Goal: Task Accomplishment & Management: Complete application form

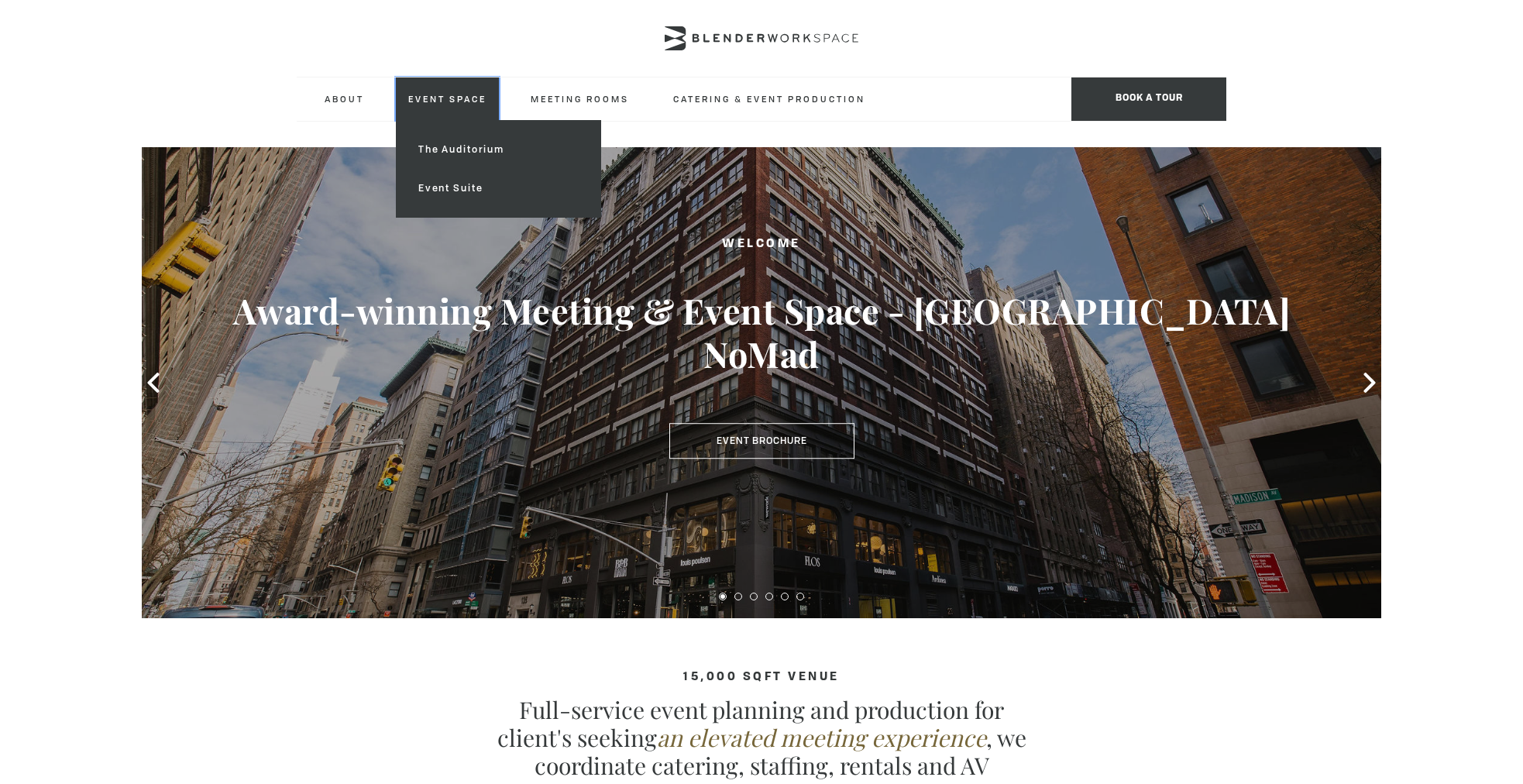
click at [447, 111] on link "Event Space" at bounding box center [447, 99] width 103 height 42
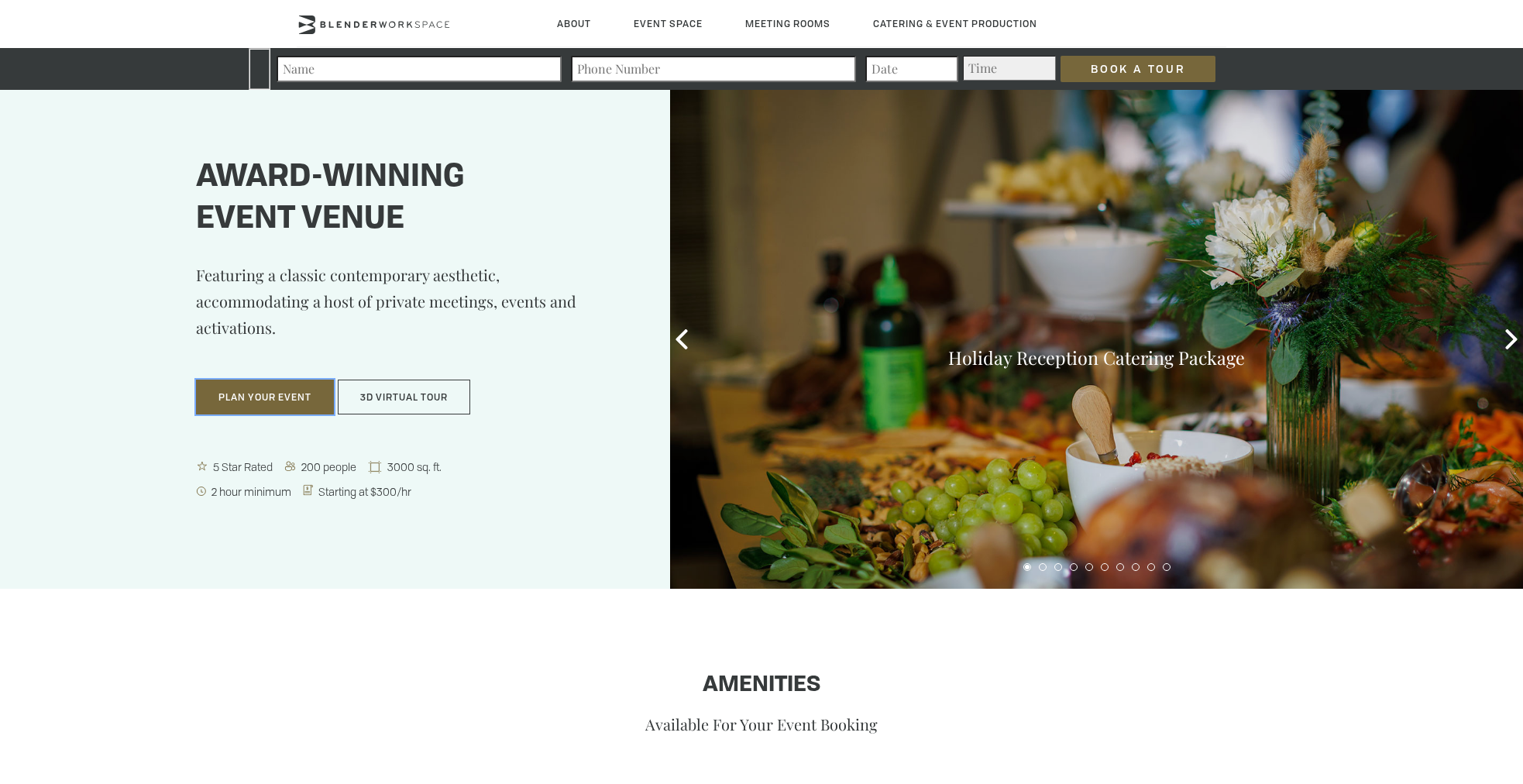
click at [282, 406] on button "Plan Your Event" at bounding box center [264, 397] width 138 height 36
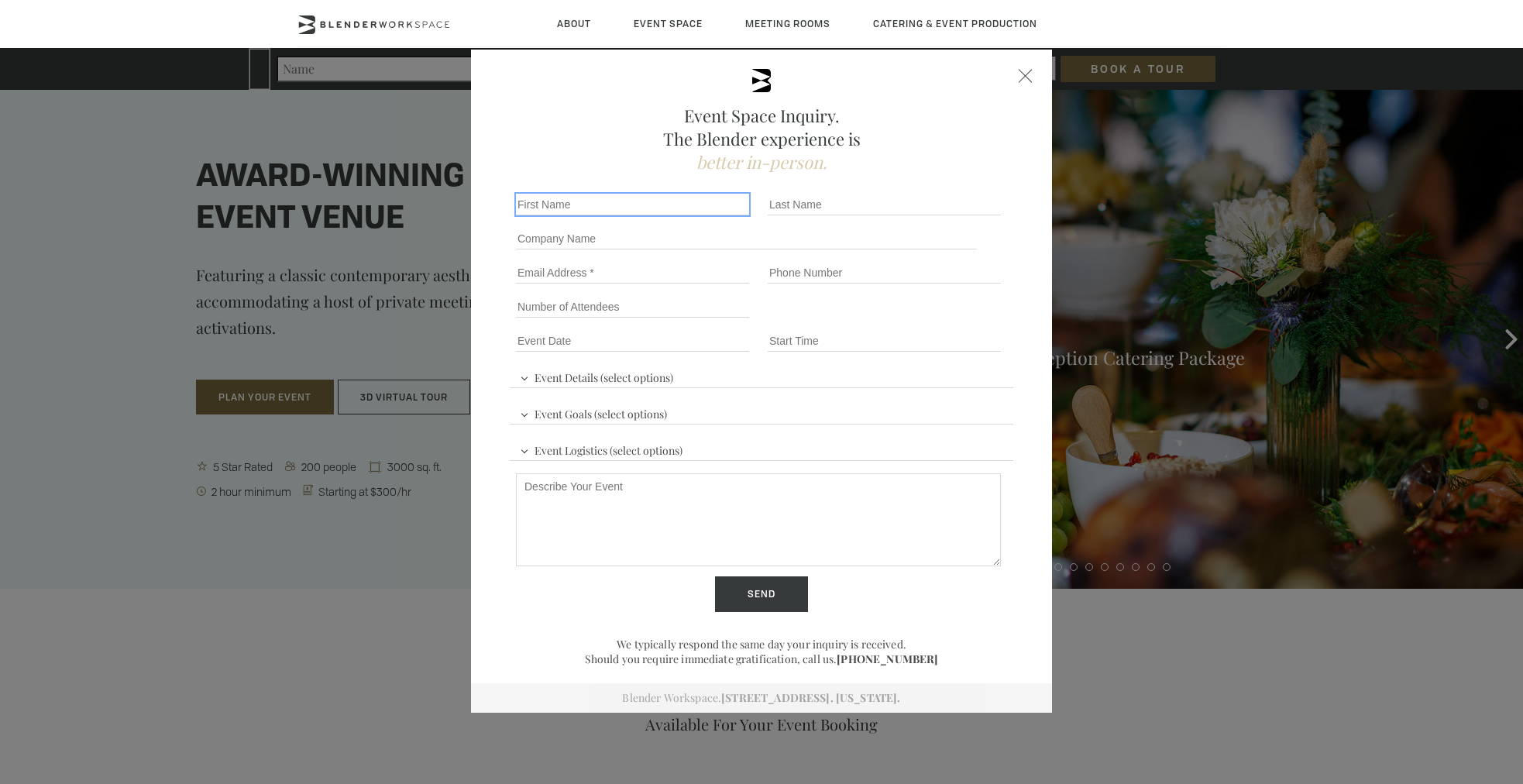
click at [633, 204] on input "First name *" at bounding box center [633, 204] width 233 height 22
type input "Destinie"
type input "Foster"
type input "Deploy Action"
type input "destinie.foster@gosquaredaway.com"
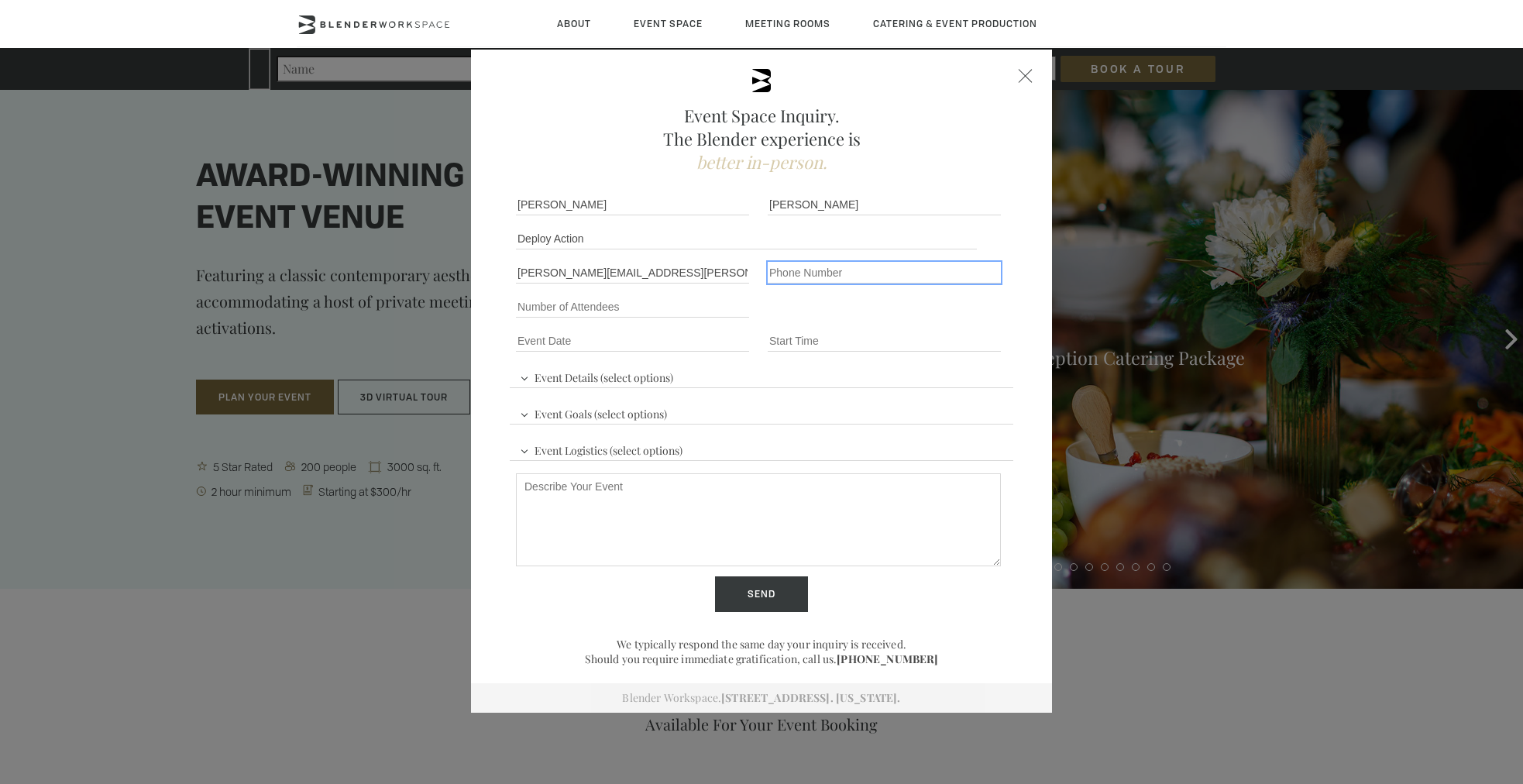
click at [847, 272] on input "Phone number" at bounding box center [885, 272] width 233 height 22
type input "+1(925)699-9681"
click at [611, 307] on input "Number of Attendees" at bounding box center [633, 307] width 233 height 22
type input "150"
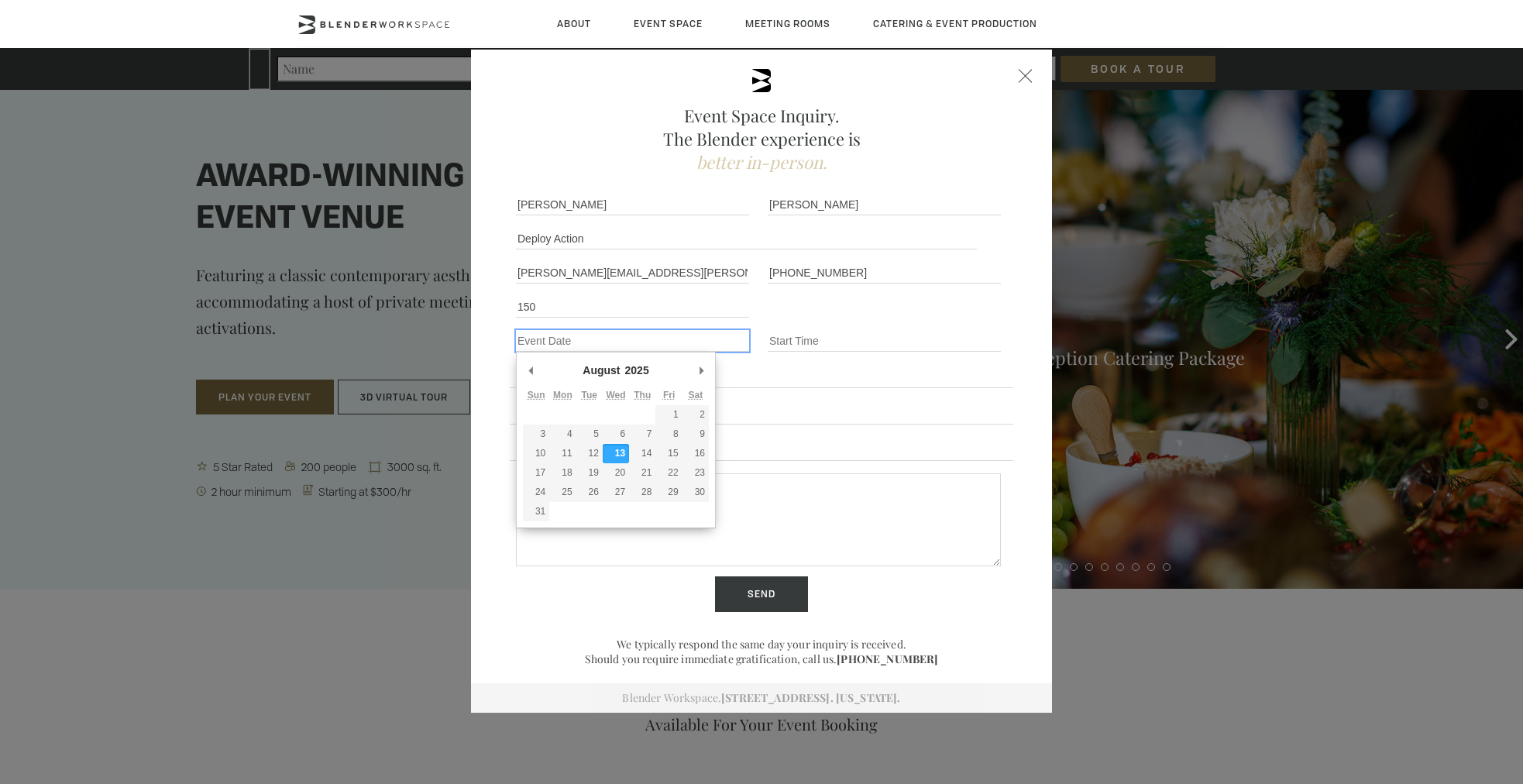
click at [643, 352] on div "August January February March April May June July August September October Nove…" at bounding box center [633, 340] width 233 height 22
type div "2025-09-24"
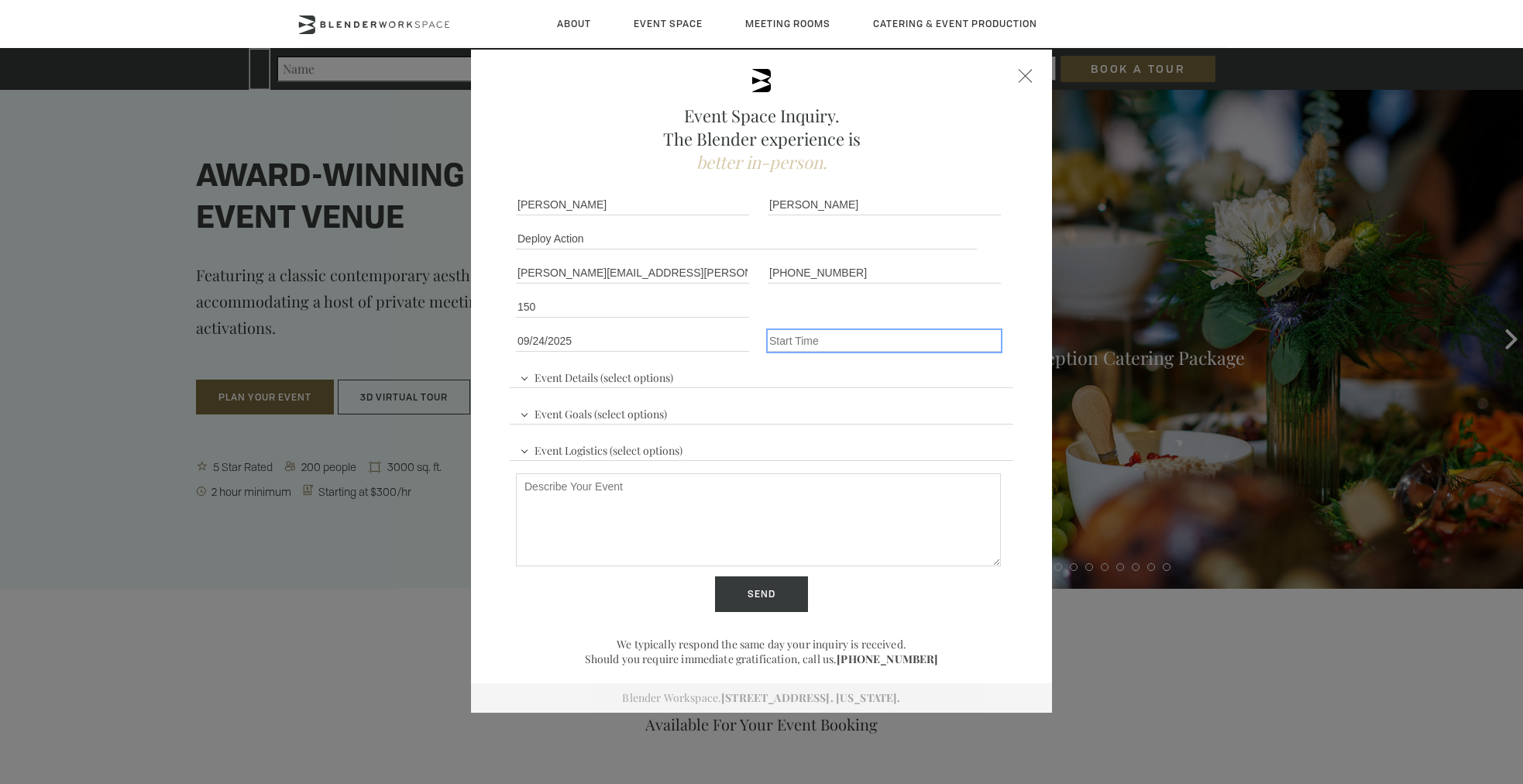
click at [825, 332] on input "Event Time" at bounding box center [885, 340] width 233 height 22
type input "8:00 pm"
click at [689, 383] on div "Event Details (select options) Conference Workshop Product Launch Trade Show Fu…" at bounding box center [762, 443] width 504 height 172
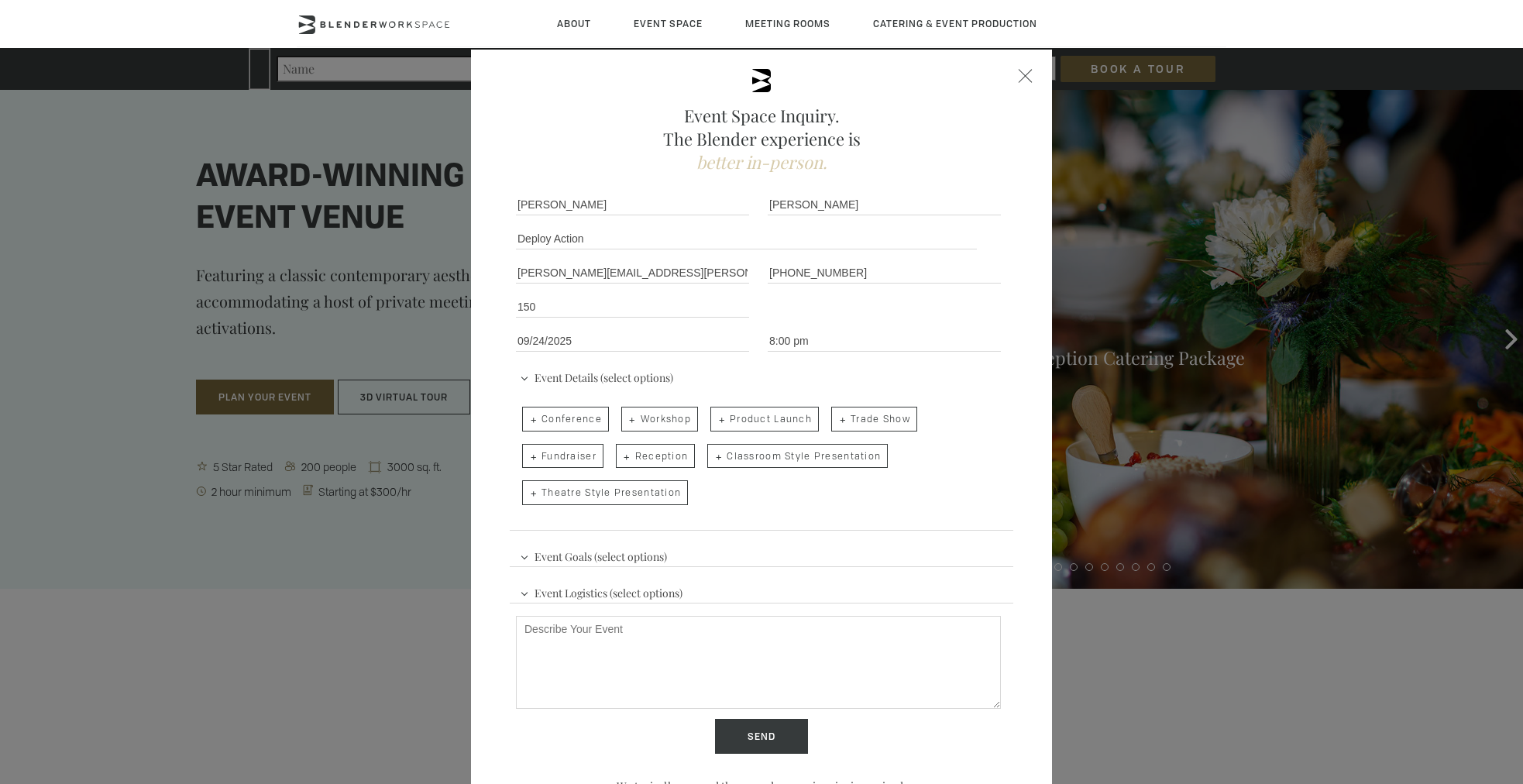
click at [636, 458] on span "Reception" at bounding box center [656, 456] width 80 height 24
click at [619, 458] on input "Reception" at bounding box center [615, 448] width 10 height 22
checkbox input "true"
click at [633, 558] on span "Event Goals (select options)" at bounding box center [593, 554] width 155 height 23
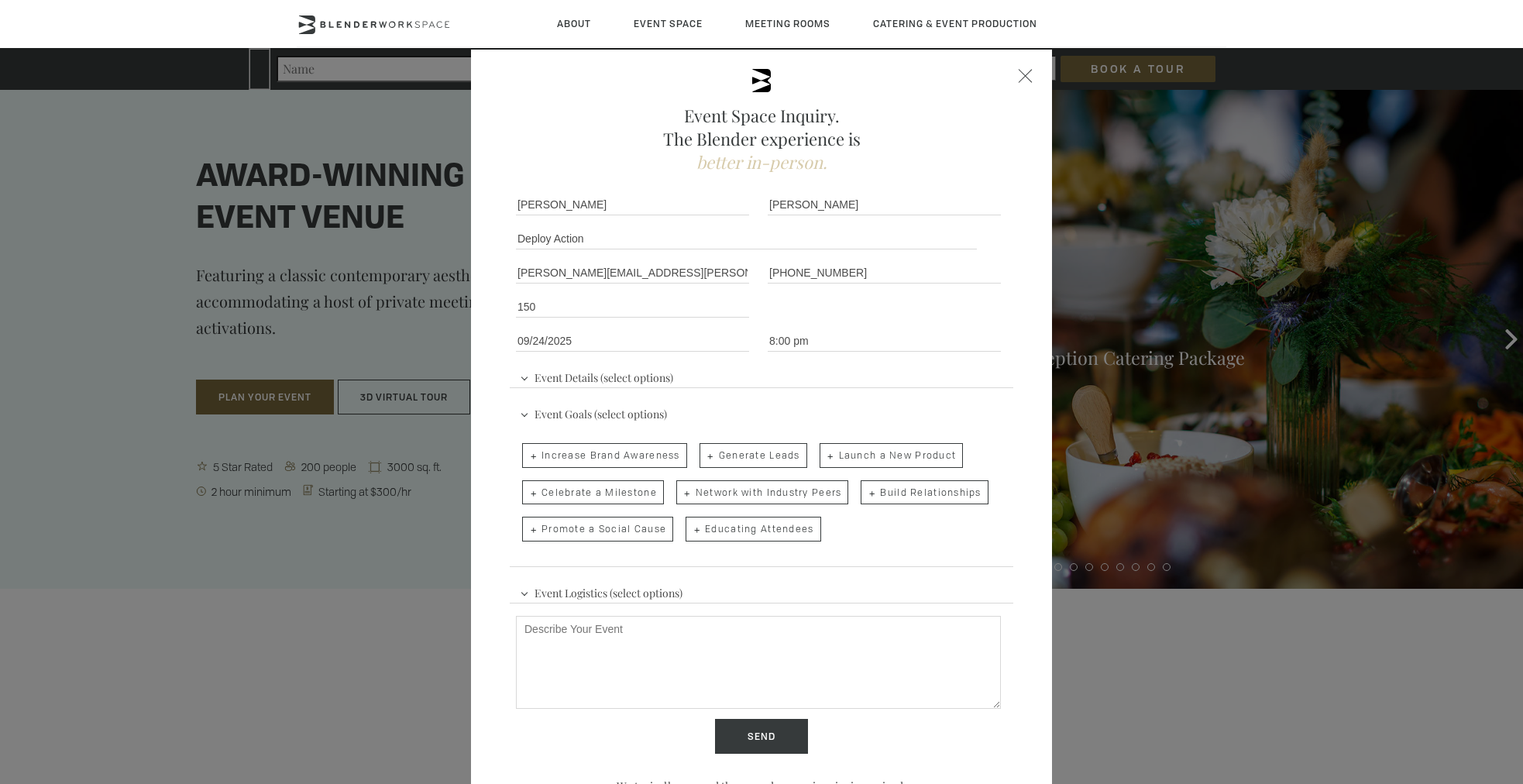
click at [574, 494] on span "Celebrate a Milestone" at bounding box center [593, 492] width 142 height 24
click at [526, 494] on input "Celebrate a Milestone" at bounding box center [521, 485] width 10 height 22
checkbox input "true"
click at [615, 597] on span "Event Logistics (select options)" at bounding box center [601, 591] width 171 height 23
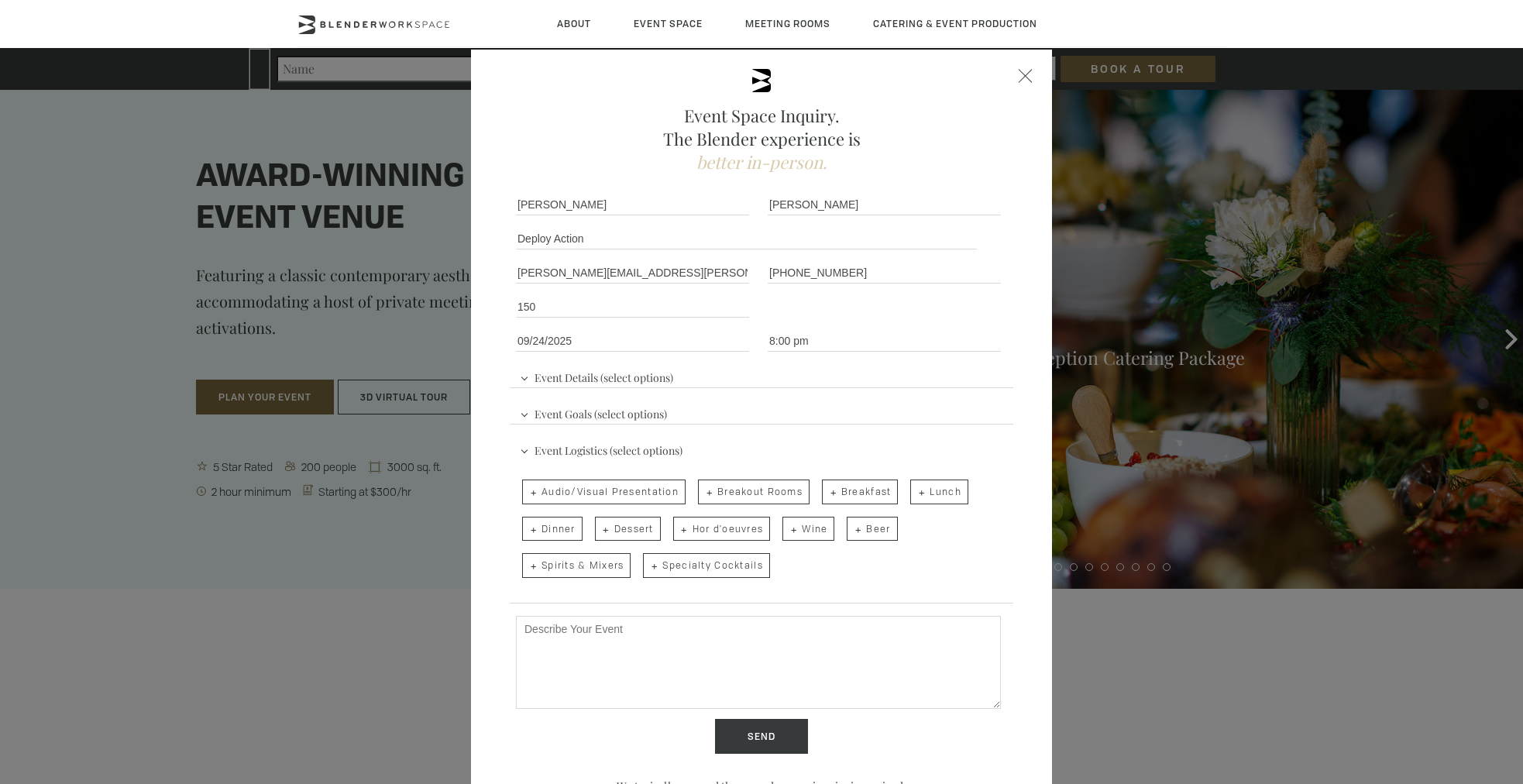
click at [710, 529] on span "Hor d'oeuvres" at bounding box center [722, 529] width 98 height 24
click at [677, 529] on input "Hor d'oeuvres" at bounding box center [672, 520] width 10 height 22
checkbox input "true"
drag, startPoint x: 695, startPoint y: 570, endPoint x: 660, endPoint y: 569, distance: 35.0
click at [695, 572] on span "Specialty Cocktails" at bounding box center [706, 565] width 127 height 24
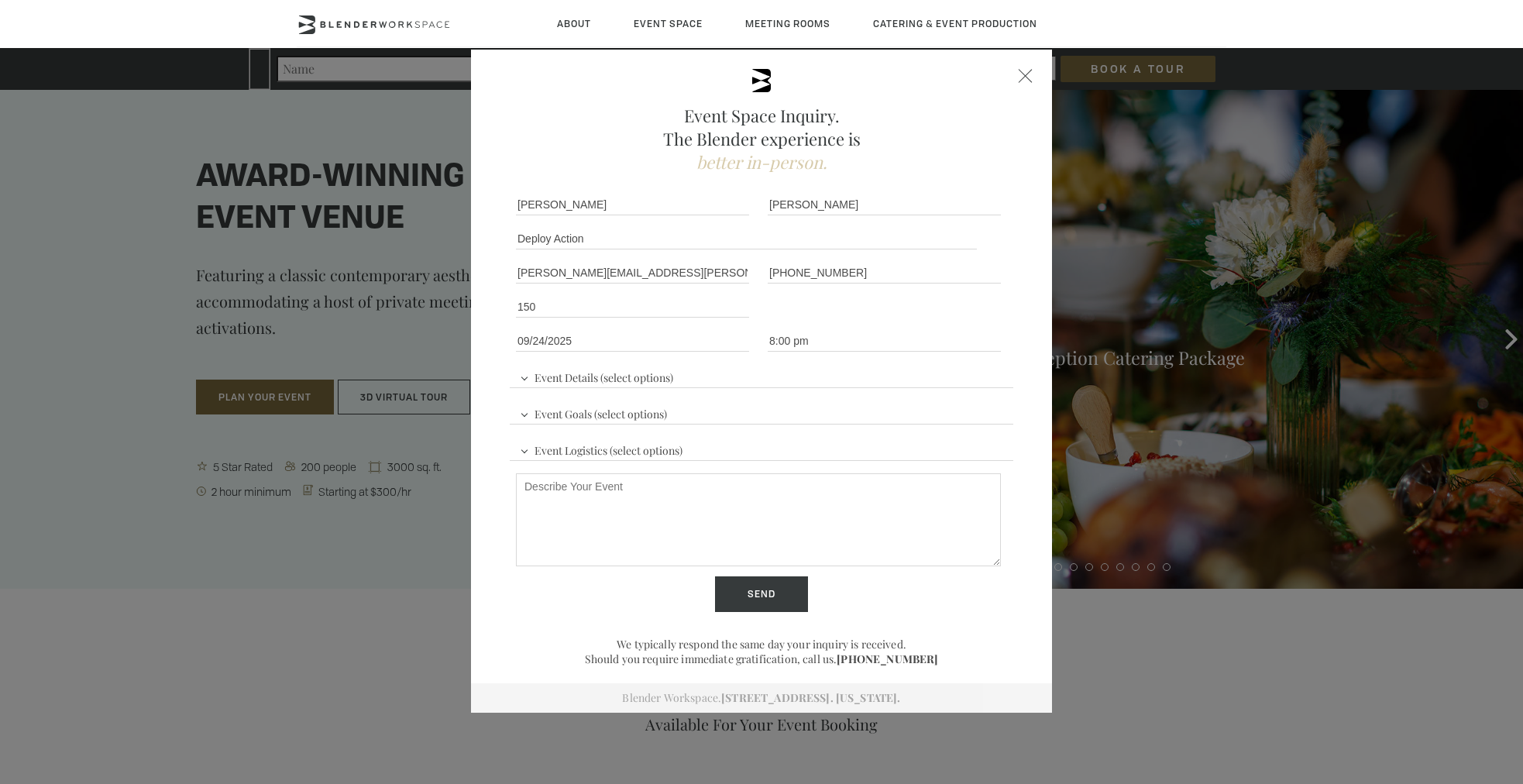
drag, startPoint x: 588, startPoint y: 568, endPoint x: 602, endPoint y: 565, distance: 14.3
click at [591, 565] on div at bounding box center [758, 521] width 485 height 96
click at [633, 449] on span "Event Logistics (select options)" at bounding box center [601, 448] width 171 height 23
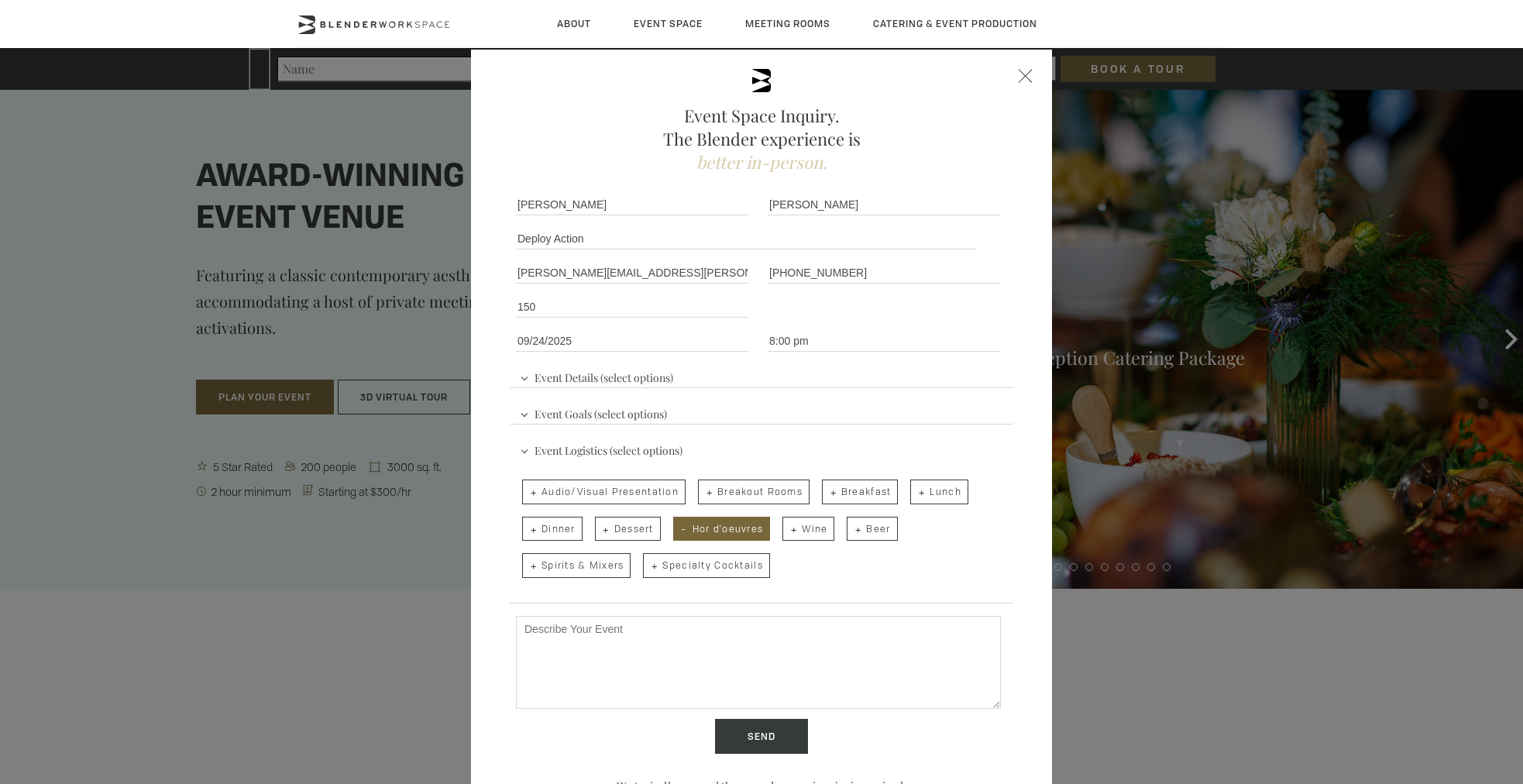
click at [664, 560] on span "Specialty Cocktails" at bounding box center [706, 565] width 127 height 24
click at [647, 560] on input "Specialty Cocktails" at bounding box center [642, 557] width 10 height 22
checkbox input "true"
click at [590, 566] on span "Spirits & Mixers" at bounding box center [576, 565] width 109 height 24
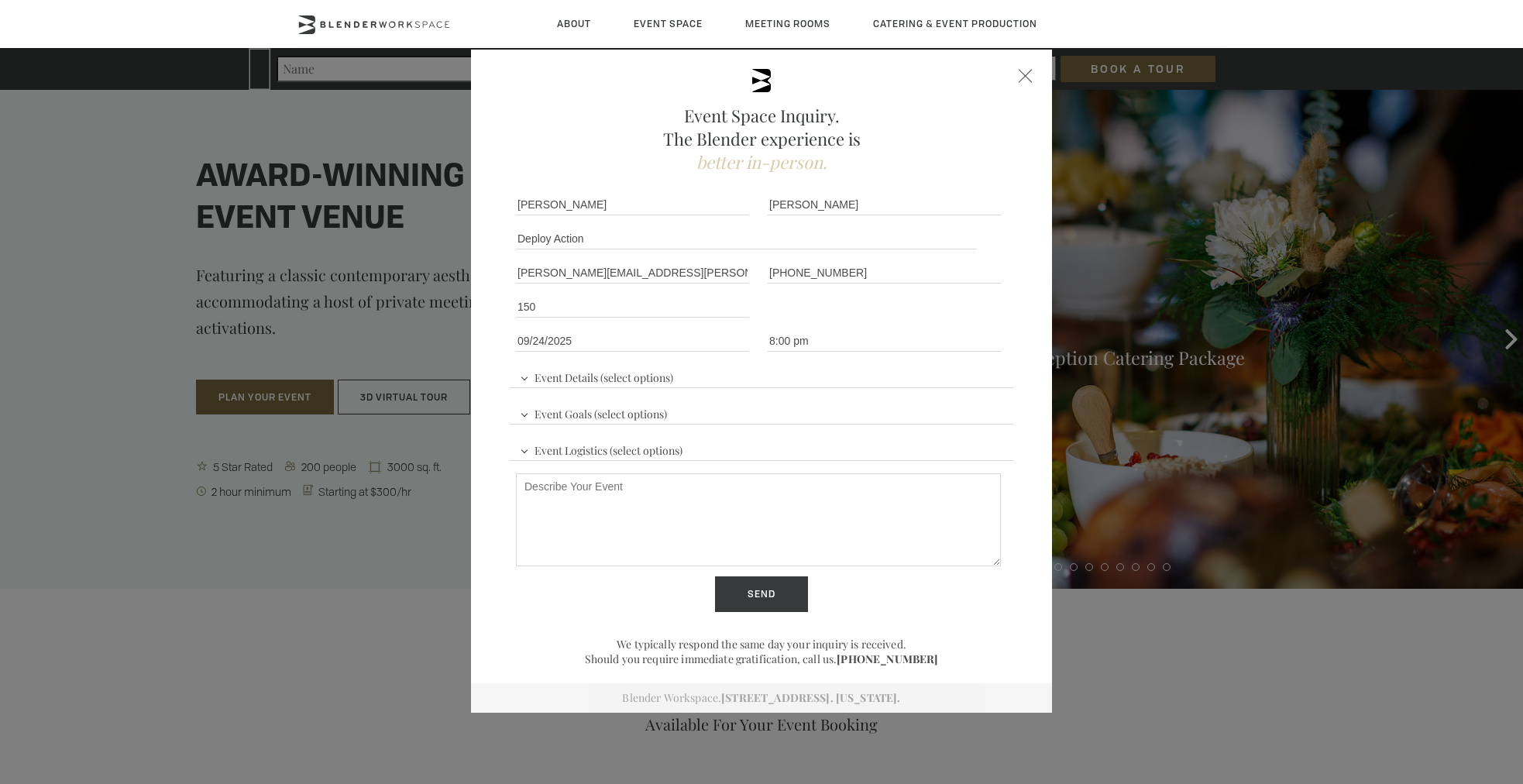
click at [662, 458] on span "Event Logistics (select options)" at bounding box center [601, 448] width 171 height 23
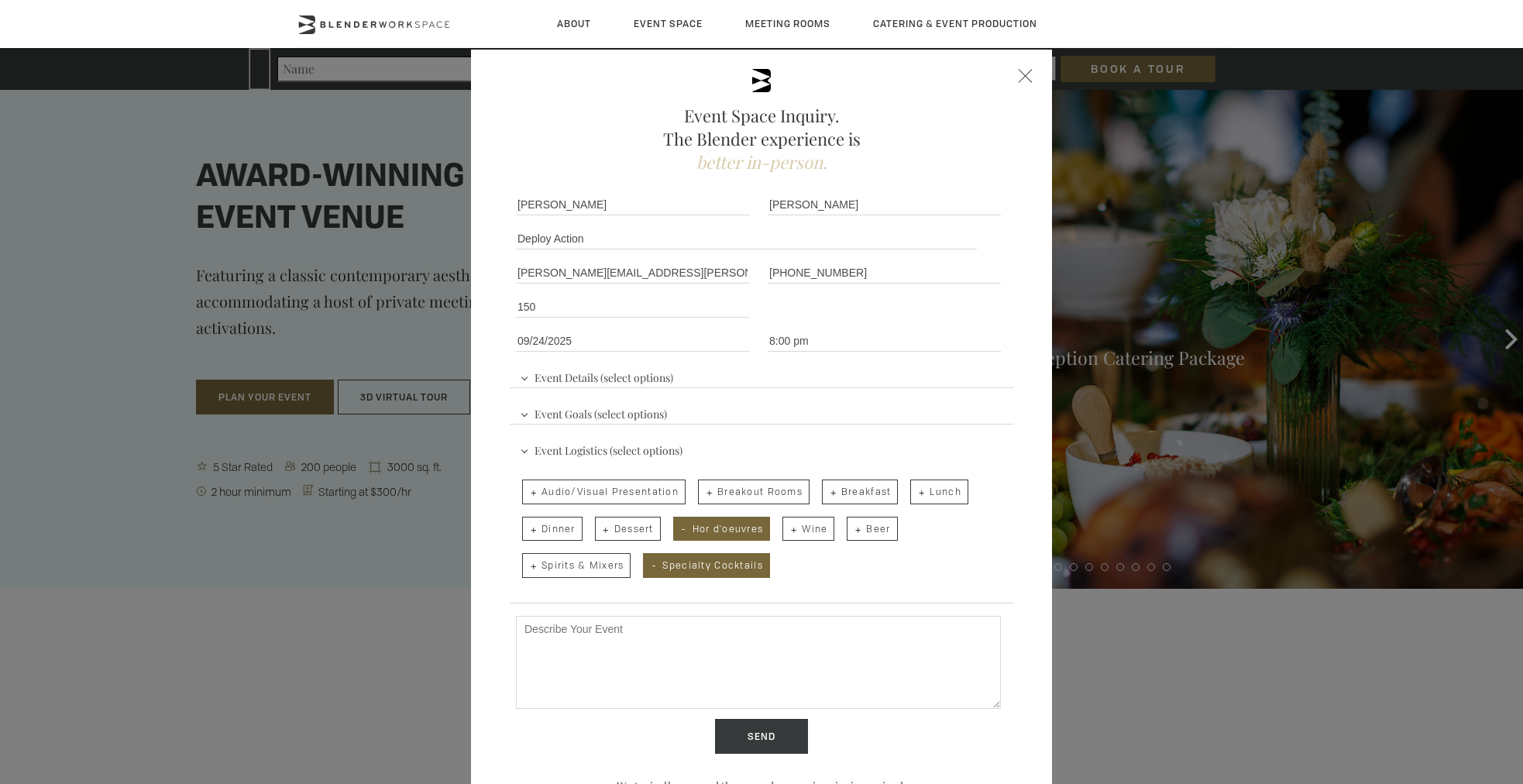
click at [530, 568] on span "Spirits & Mixers" at bounding box center [576, 565] width 109 height 24
click at [526, 568] on input "Spirits & Mixers" at bounding box center [521, 557] width 10 height 22
checkbox input "true"
click at [795, 529] on span "Wine" at bounding box center [809, 529] width 52 height 24
click at [786, 529] on input "Wine" at bounding box center [781, 520] width 10 height 22
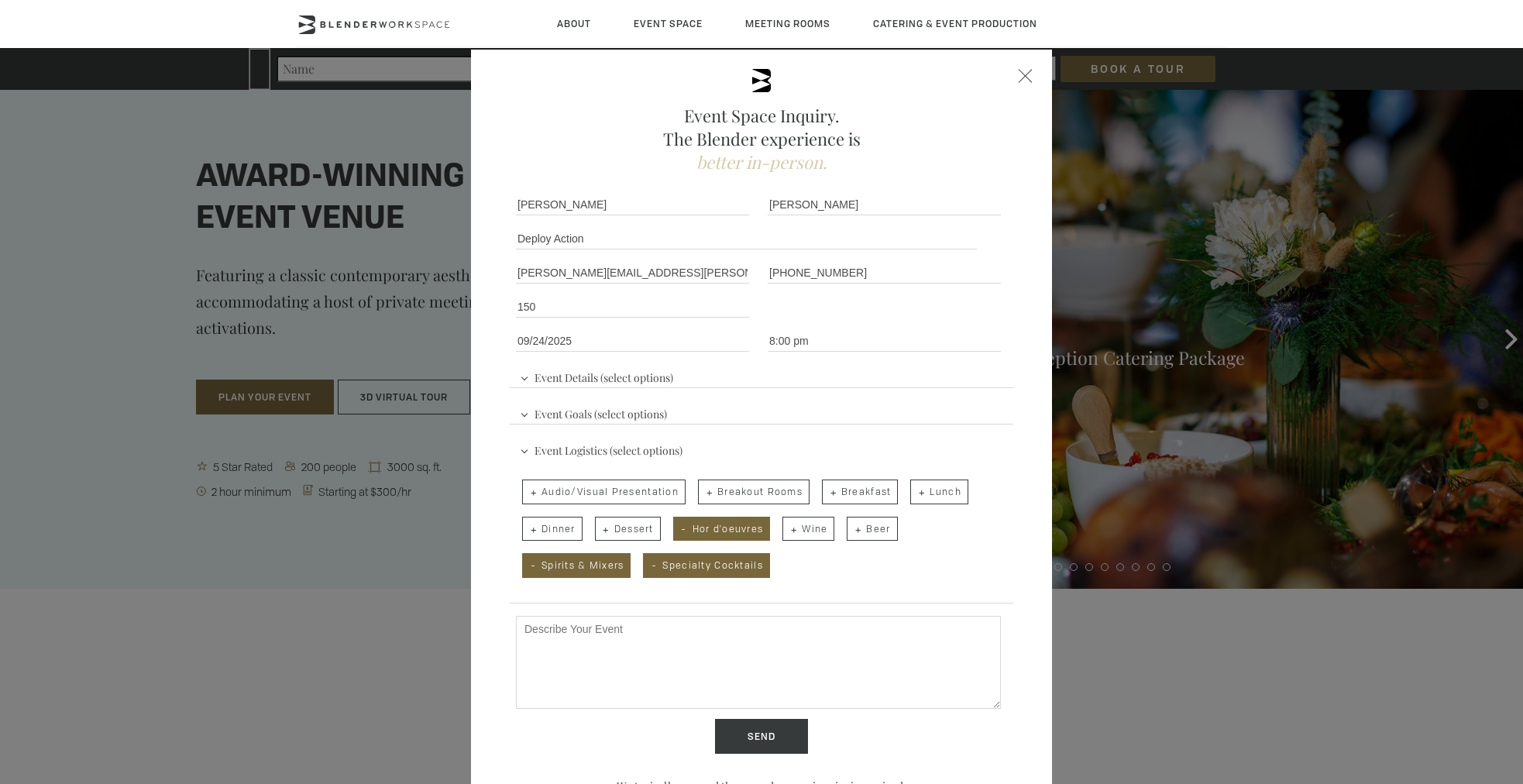
checkbox input "true"
click at [861, 532] on span "Beer" at bounding box center [872, 529] width 51 height 24
click at [850, 532] on input "Beer" at bounding box center [846, 520] width 10 height 22
checkbox input "true"
click at [851, 612] on div "Describe Your Event" at bounding box center [762, 663] width 504 height 109
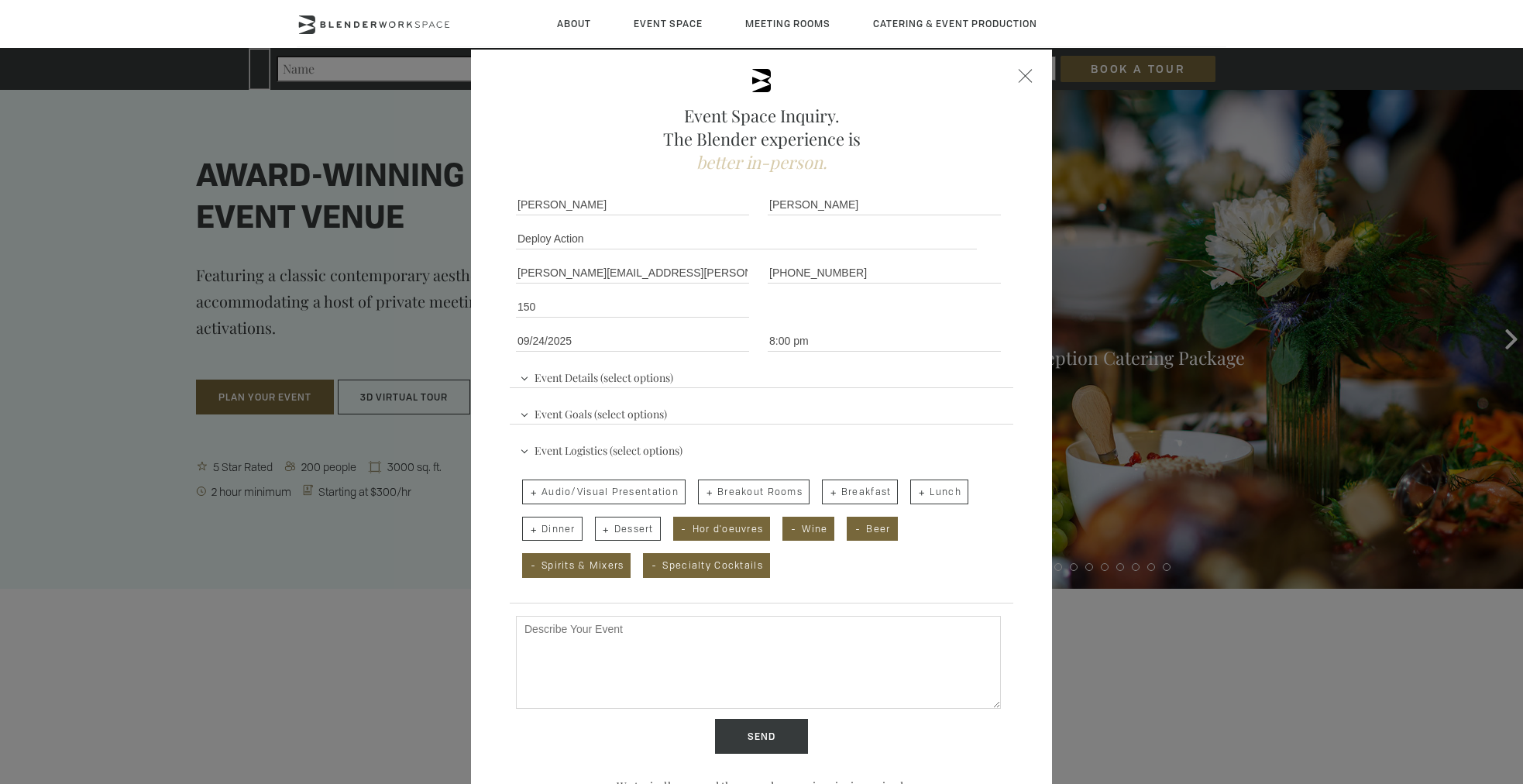
click at [837, 638] on textarea "Describe Your Event" at bounding box center [758, 662] width 485 height 93
type textarea "Birthday party / happy hour networking - 150 attendees - bar guarentee 5-7 K bu…"
click at [780, 733] on input "Send" at bounding box center [762, 737] width 93 height 36
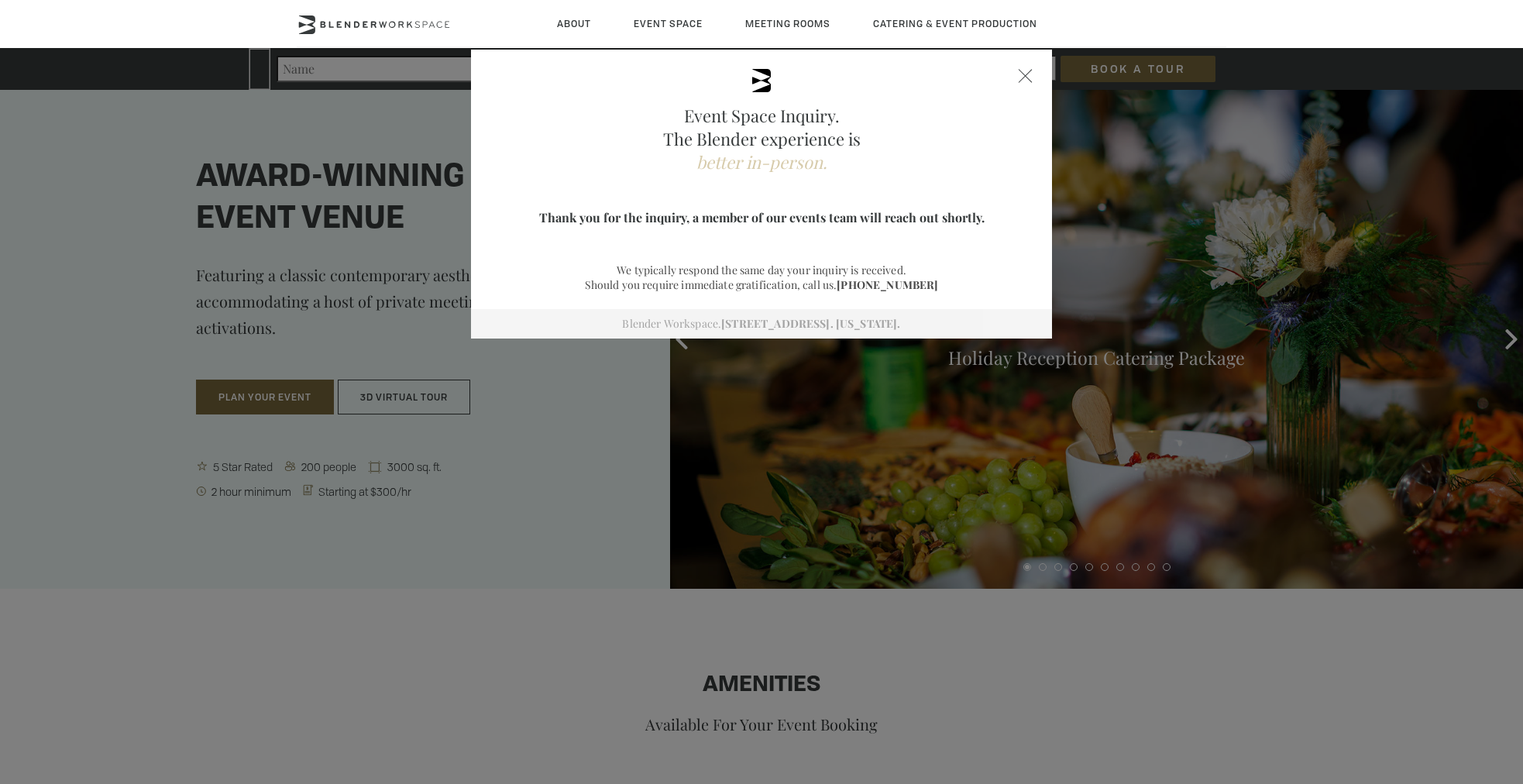
click at [1024, 72] on div at bounding box center [1025, 75] width 14 height 14
